Goal: Task Accomplishment & Management: Manage account settings

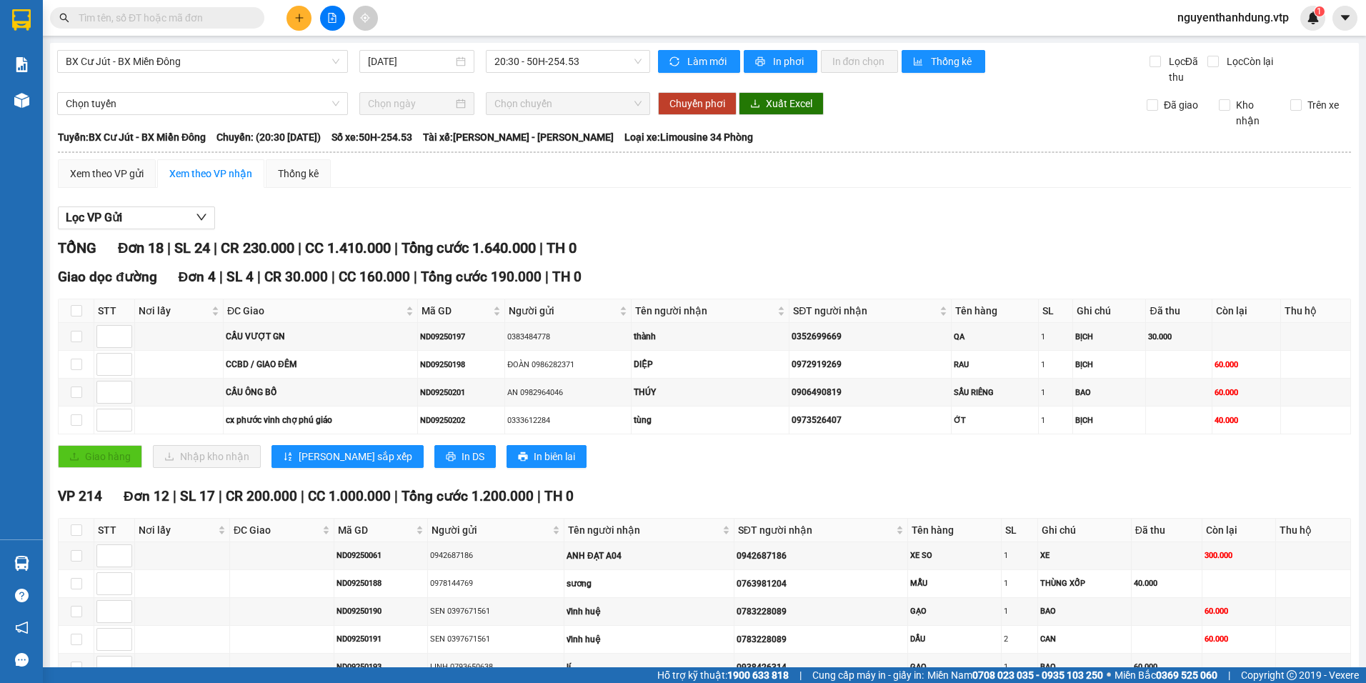
scroll to position [447, 0]
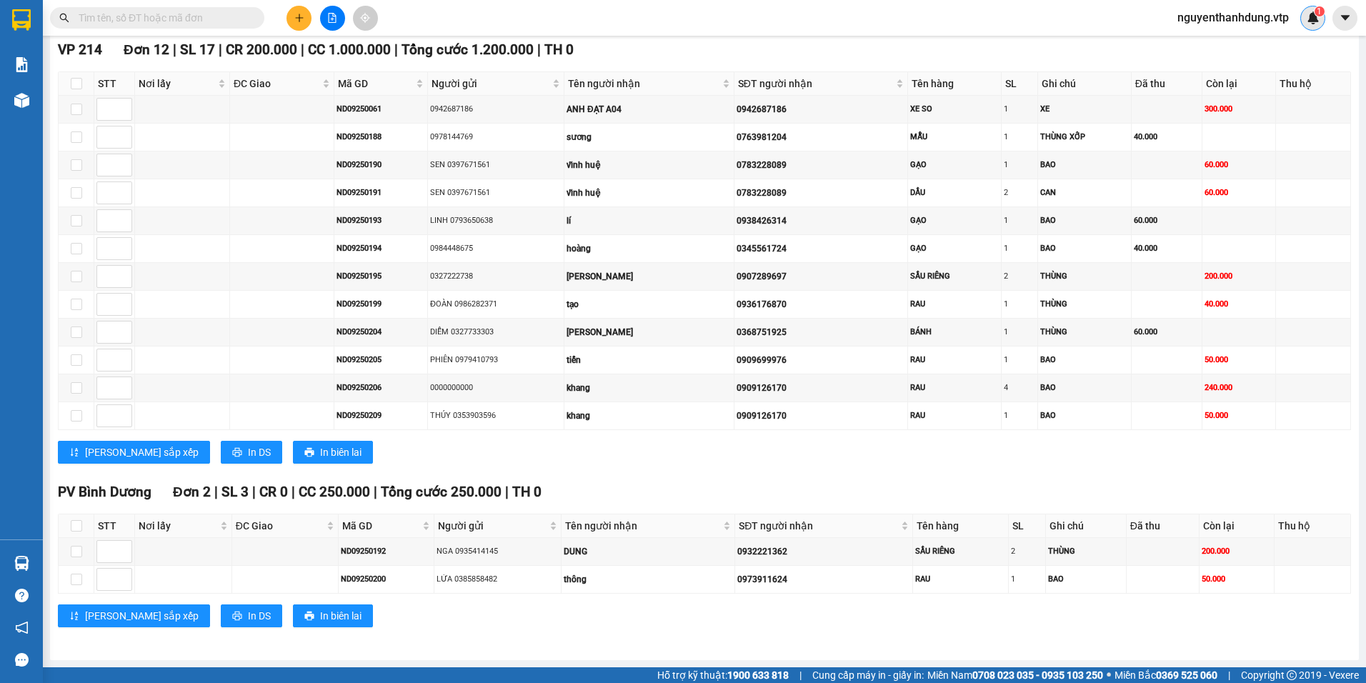
click at [1312, 19] on img at bounding box center [1313, 17] width 13 height 13
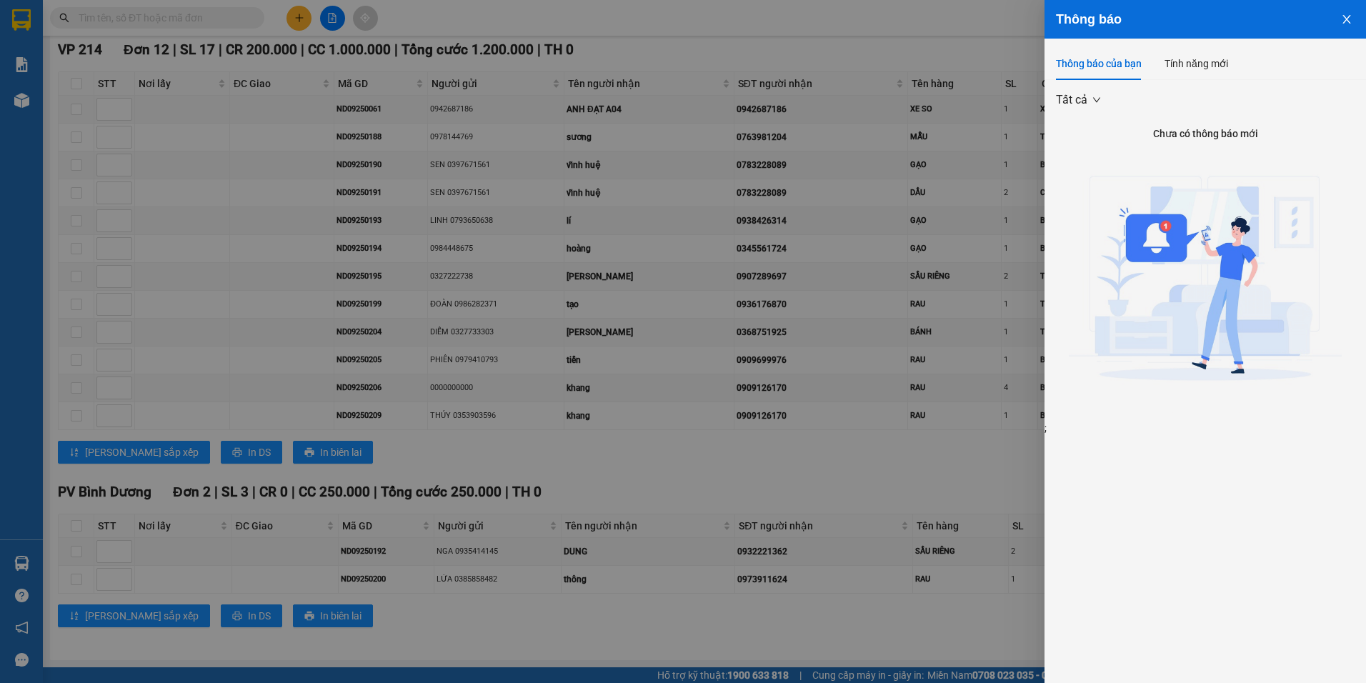
click at [977, 51] on div at bounding box center [683, 341] width 1366 height 683
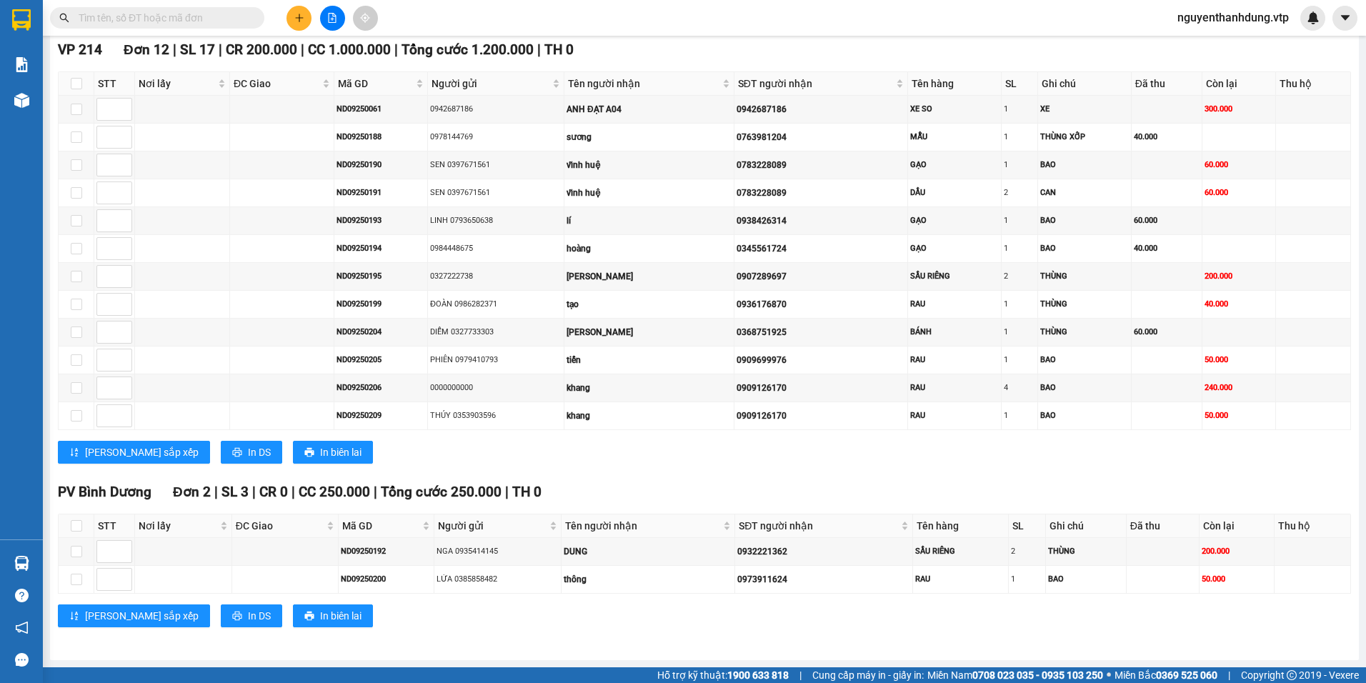
click at [1274, 27] on div "nguyenthanhdung.vtp" at bounding box center [1245, 18] width 159 height 25
click at [1274, 22] on span "nguyenthanhdung.vtp" at bounding box center [1233, 18] width 134 height 18
